Goal: Obtain resource: Download file/media

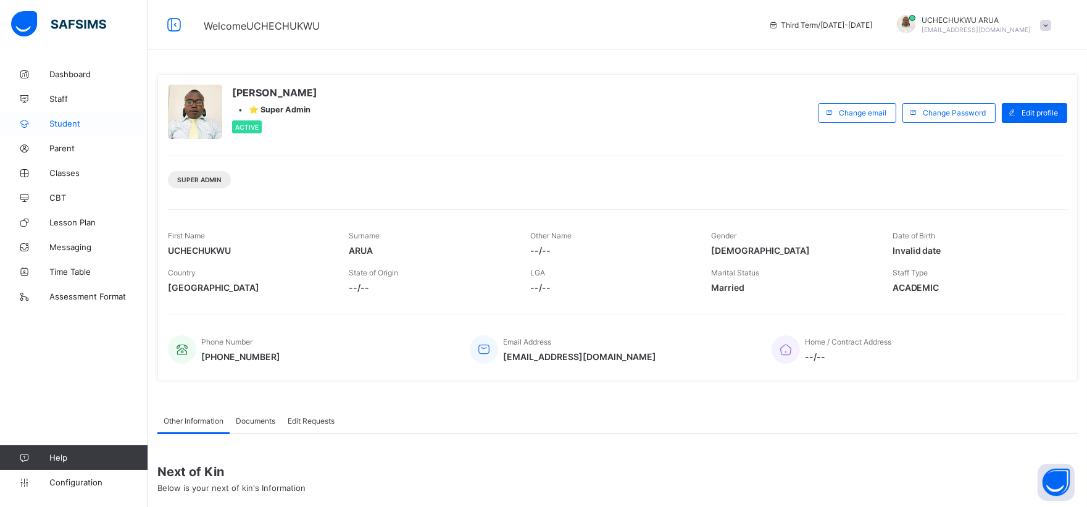
click at [69, 126] on span "Student" at bounding box center [98, 124] width 99 height 10
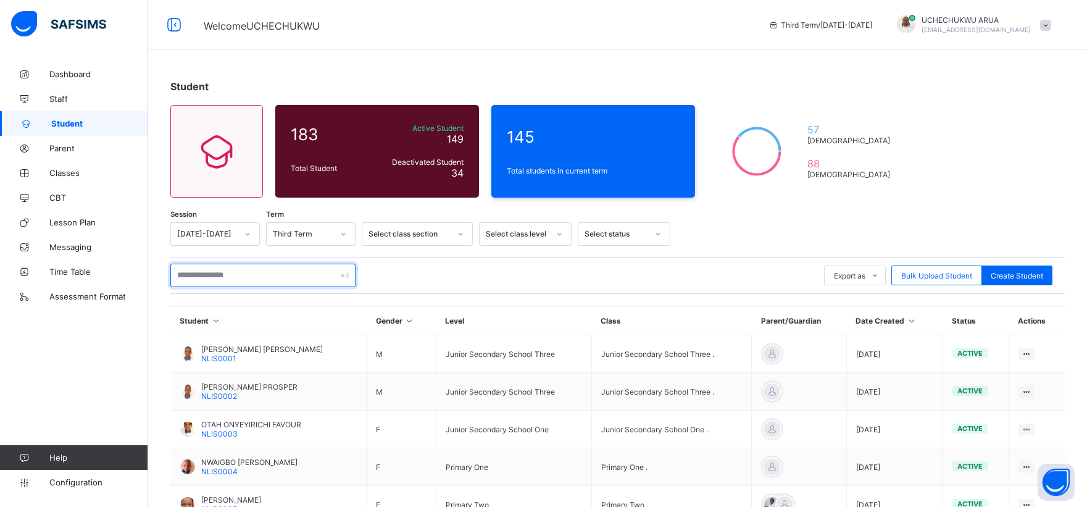
click at [285, 278] on input "text" at bounding box center [262, 275] width 185 height 23
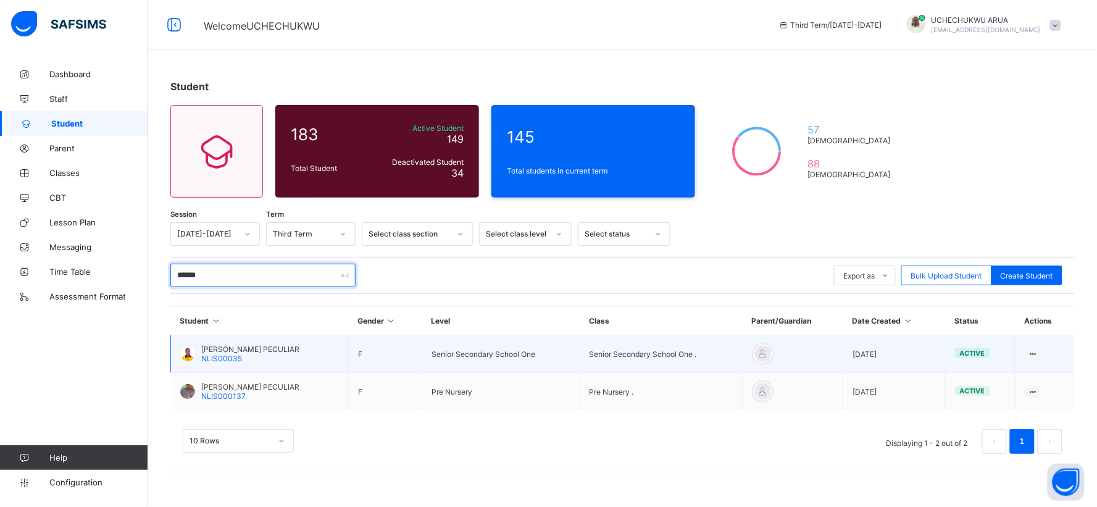
type input "******"
click at [248, 348] on span "[PERSON_NAME] PECULIAR" at bounding box center [250, 349] width 98 height 9
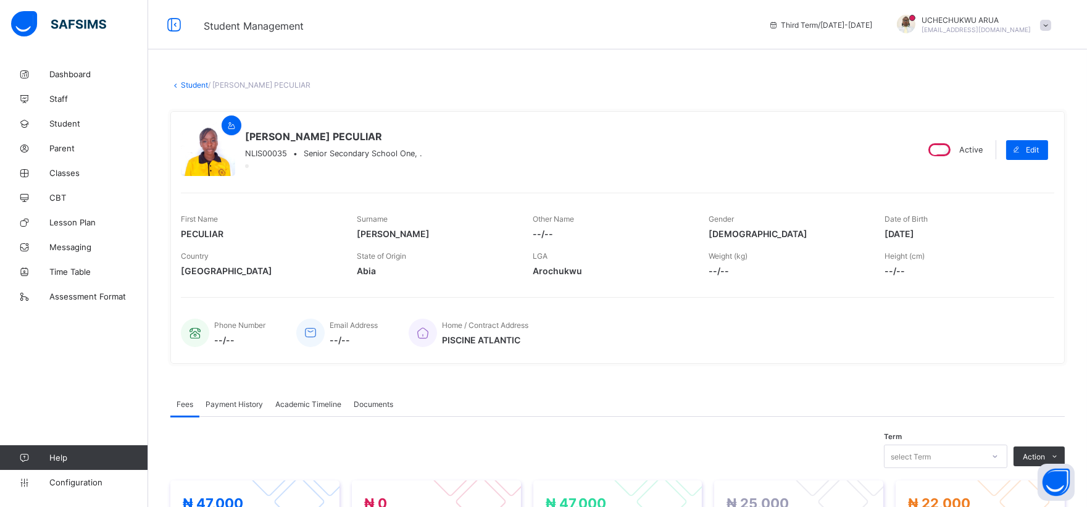
click at [310, 404] on span "Academic Timeline" at bounding box center [308, 403] width 66 height 9
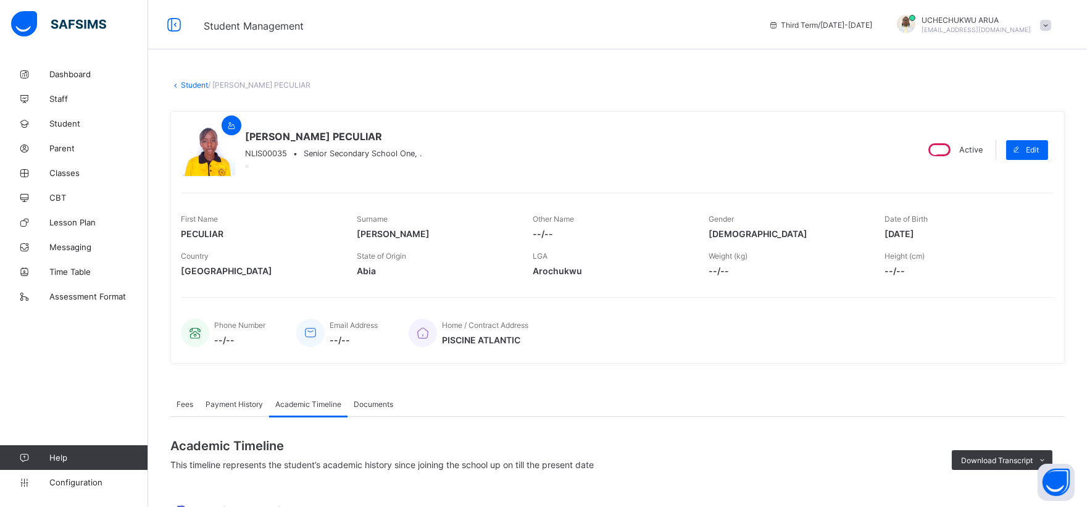
scroll to position [311, 0]
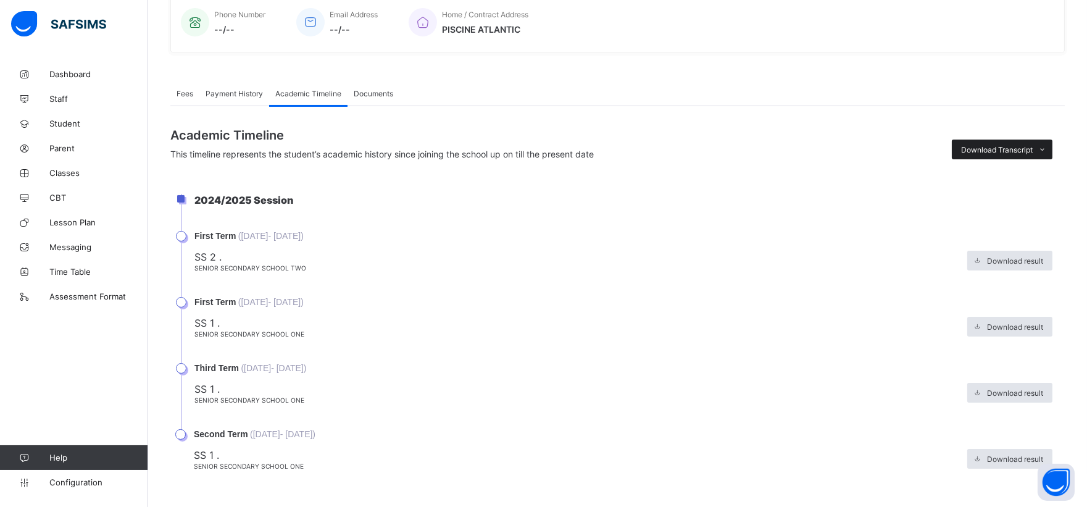
click at [1030, 145] on span "Download Transcript" at bounding box center [997, 149] width 72 height 9
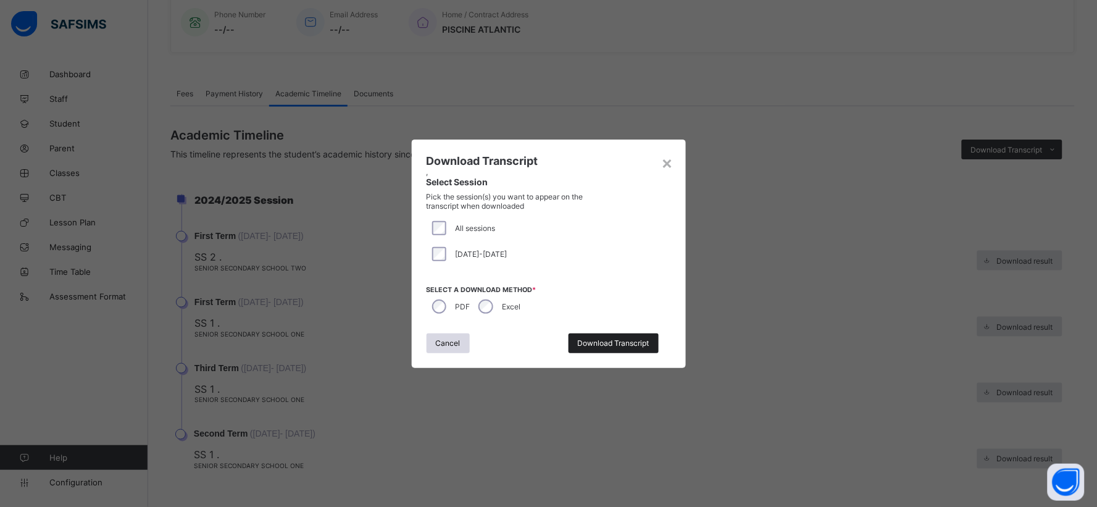
click at [597, 338] on span "Download Transcript" at bounding box center [614, 342] width 72 height 9
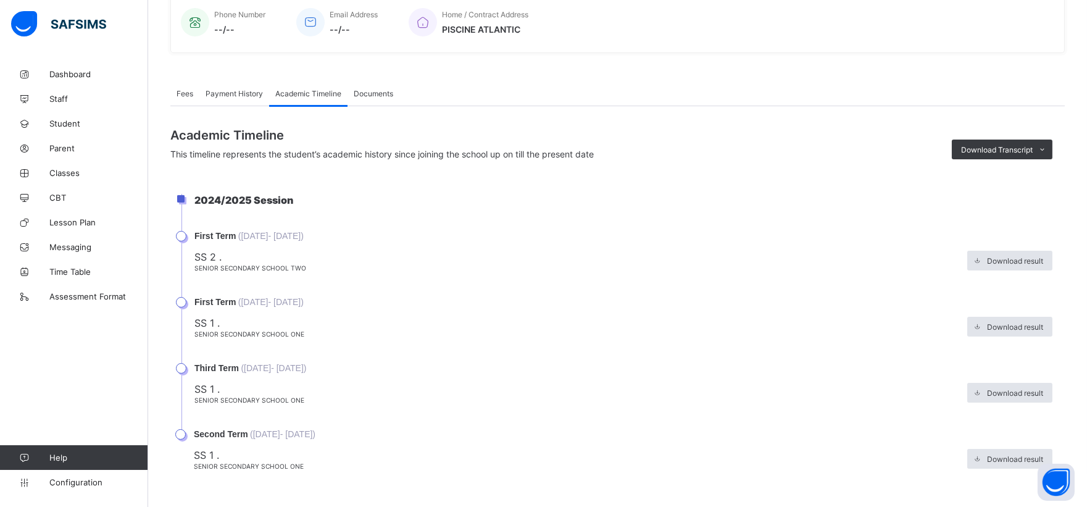
scroll to position [0, 0]
click at [1048, 146] on icon at bounding box center [1043, 150] width 9 height 8
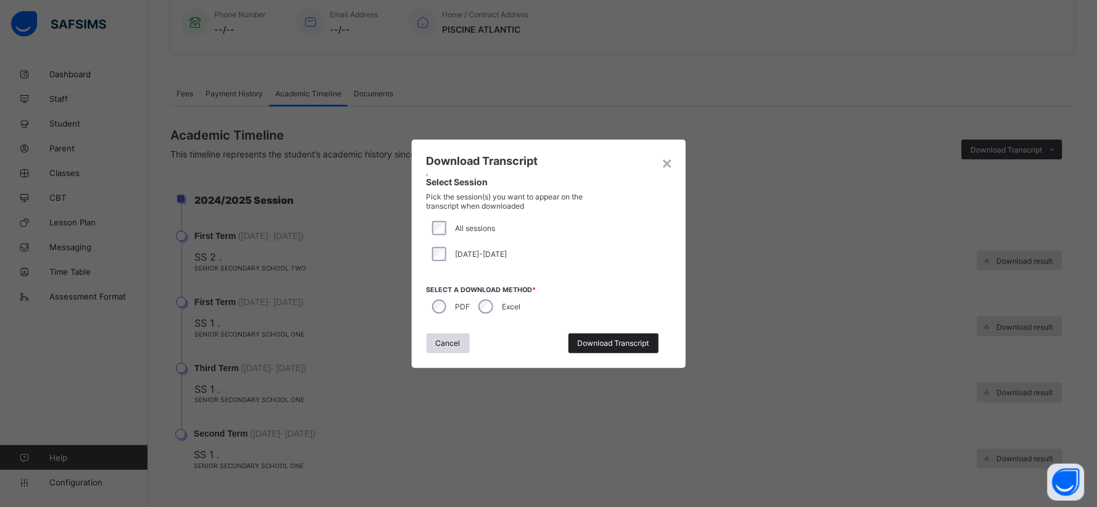
click at [587, 338] on span "Download Transcript" at bounding box center [614, 342] width 72 height 9
